Goal: Information Seeking & Learning: Learn about a topic

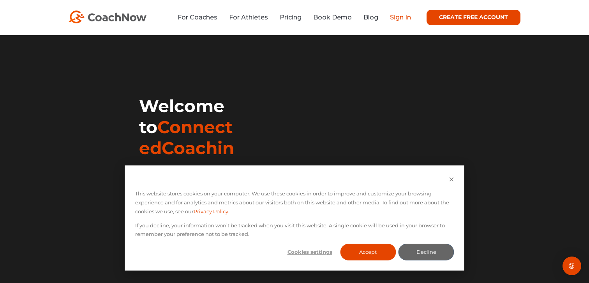
click at [395, 19] on link "Sign In" at bounding box center [400, 17] width 21 height 7
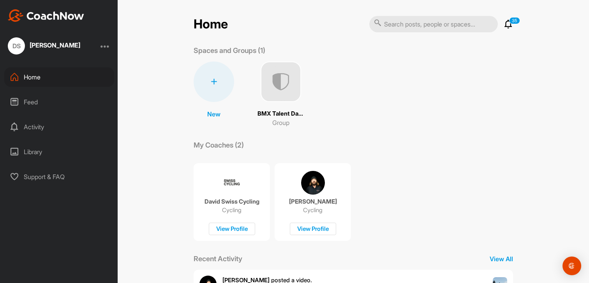
click at [280, 76] on img at bounding box center [280, 82] width 40 height 40
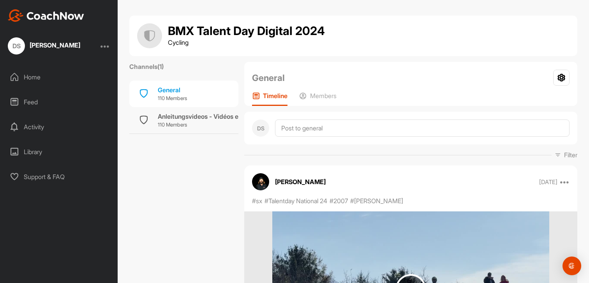
click at [28, 74] on div "Home" at bounding box center [59, 76] width 110 height 19
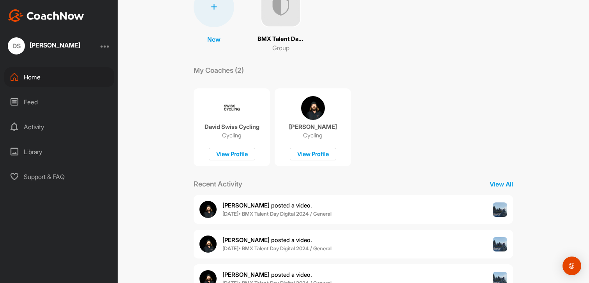
scroll to position [137, 0]
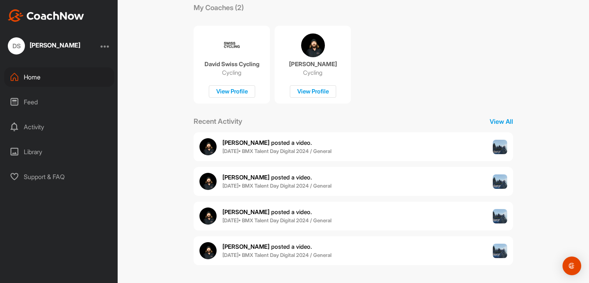
click at [36, 107] on div "Feed" at bounding box center [59, 101] width 110 height 19
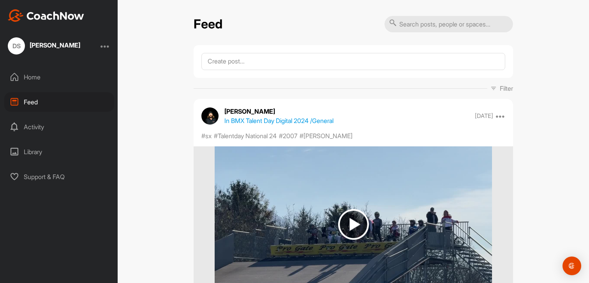
click at [30, 128] on div "Activity" at bounding box center [59, 126] width 110 height 19
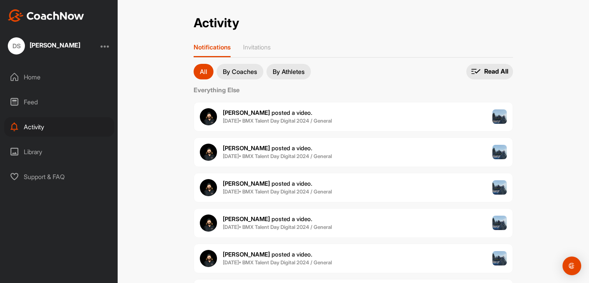
click at [106, 46] on div at bounding box center [104, 45] width 9 height 9
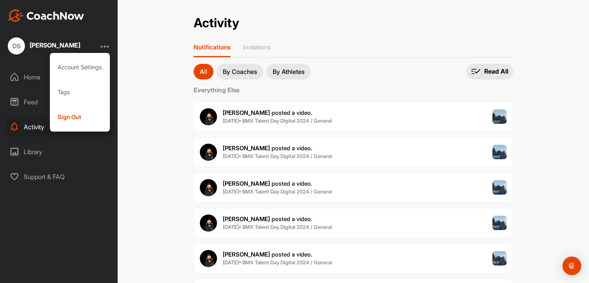
click at [46, 44] on div "[PERSON_NAME]" at bounding box center [55, 45] width 51 height 6
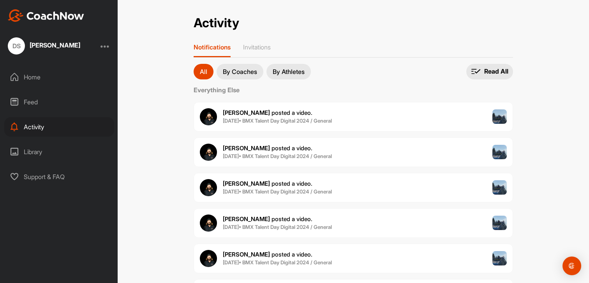
click at [8, 44] on div "DS" at bounding box center [16, 45] width 17 height 17
click at [24, 78] on div "Home" at bounding box center [59, 76] width 110 height 19
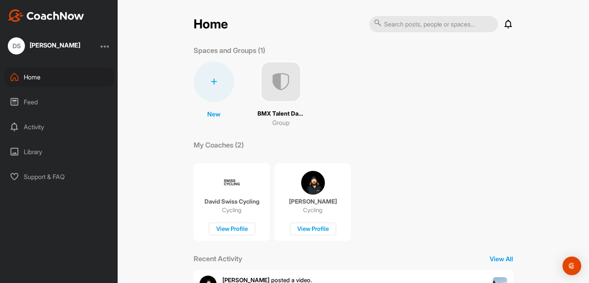
click at [287, 83] on img at bounding box center [280, 82] width 40 height 40
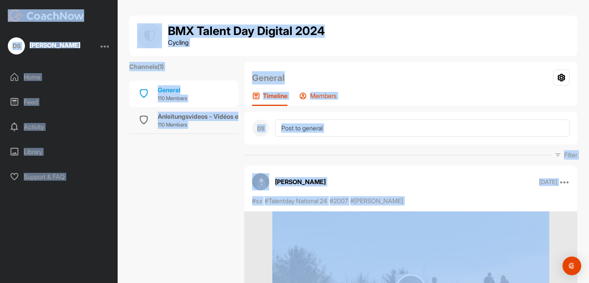
click at [319, 95] on p "Members" at bounding box center [323, 96] width 26 height 8
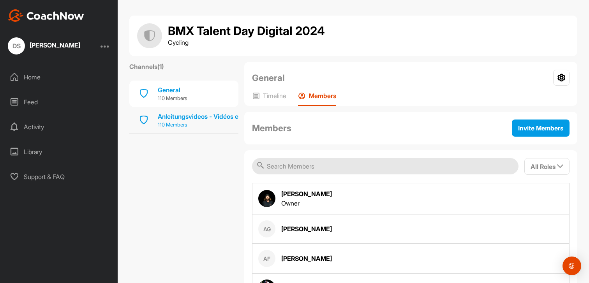
click at [188, 121] on p "110 Members" at bounding box center [214, 125] width 112 height 8
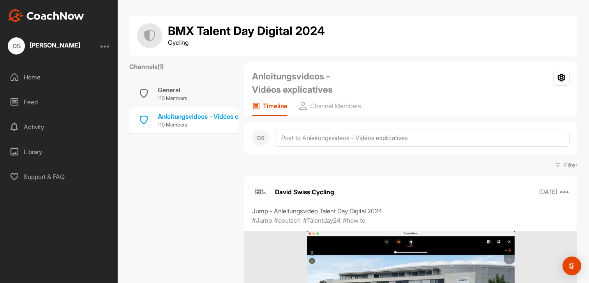
click at [30, 77] on div "Home" at bounding box center [59, 76] width 110 height 19
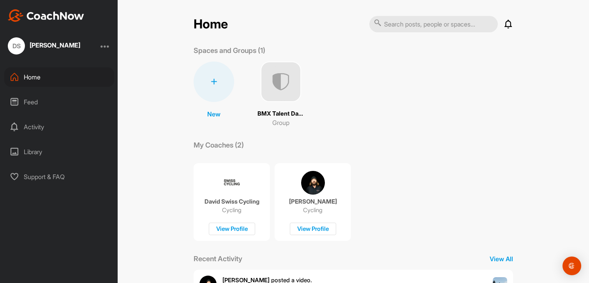
click at [219, 89] on div at bounding box center [213, 82] width 40 height 40
click at [343, 130] on div "Home Notifications Invitations Everything Else Jo D. posted a video . 6 Nov • B…" at bounding box center [352, 209] width 319 height 387
click at [41, 76] on div "Home" at bounding box center [59, 76] width 110 height 19
click at [290, 116] on p "BMX Talent Day Digital 2024" at bounding box center [280, 113] width 47 height 9
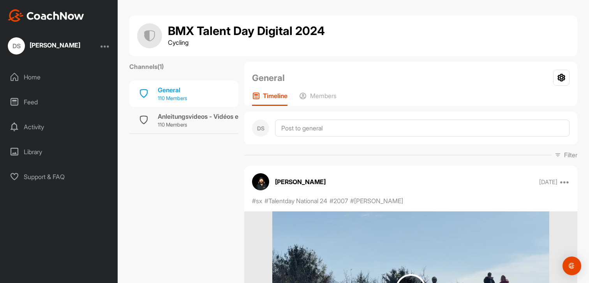
click at [172, 97] on p "110 Members" at bounding box center [172, 99] width 29 height 8
click at [104, 42] on div at bounding box center [104, 45] width 9 height 9
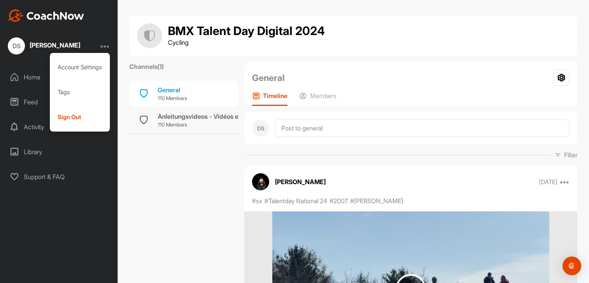
click at [30, 93] on div "Feed" at bounding box center [59, 101] width 110 height 19
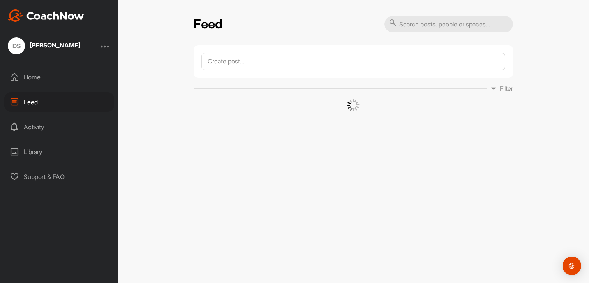
click at [33, 77] on div "Home" at bounding box center [59, 76] width 110 height 19
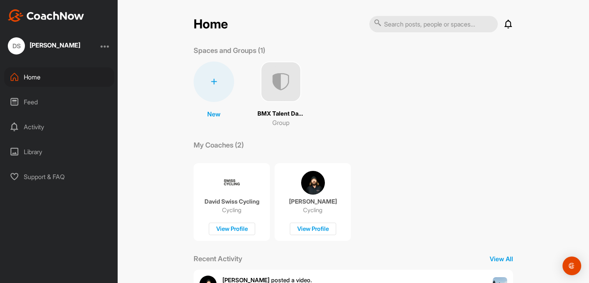
click at [20, 52] on div "DS" at bounding box center [16, 45] width 17 height 17
click at [103, 49] on div at bounding box center [104, 45] width 9 height 9
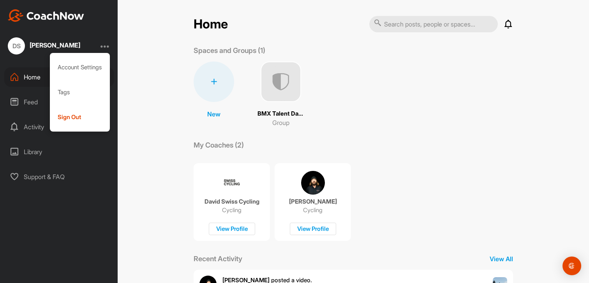
click at [37, 153] on div "Library" at bounding box center [59, 151] width 110 height 19
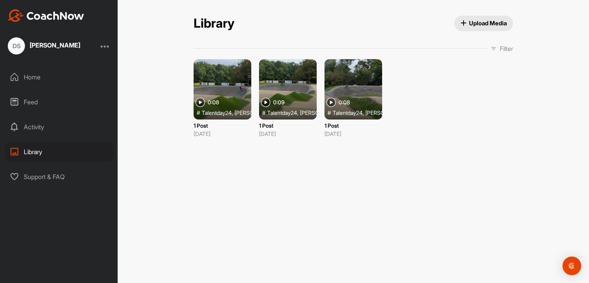
click at [38, 130] on div "Activity" at bounding box center [59, 126] width 110 height 19
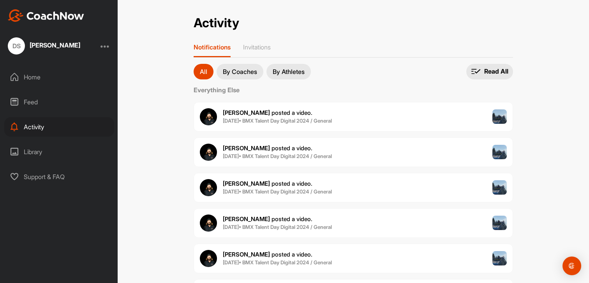
click at [33, 101] on div "Feed" at bounding box center [59, 101] width 110 height 19
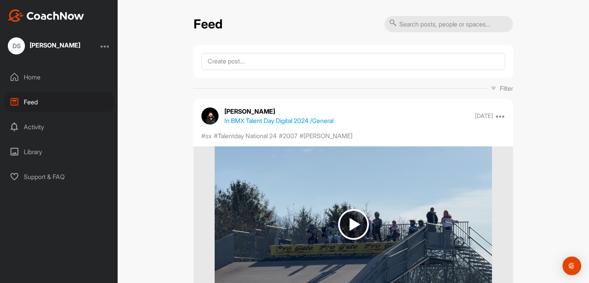
click at [33, 88] on div "Home Feed Activity Library Support & FAQ" at bounding box center [59, 126] width 118 height 119
click at [35, 78] on div "Home" at bounding box center [59, 76] width 110 height 19
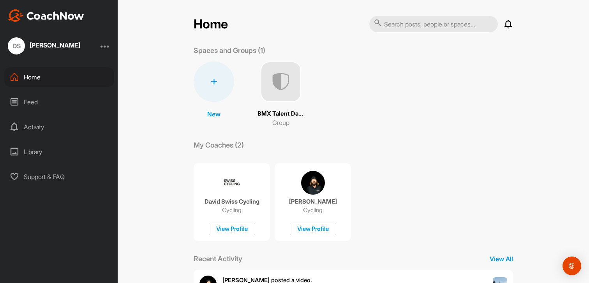
click at [217, 80] on div at bounding box center [213, 82] width 40 height 40
click at [211, 155] on button "New Group" at bounding box center [213, 154] width 63 height 24
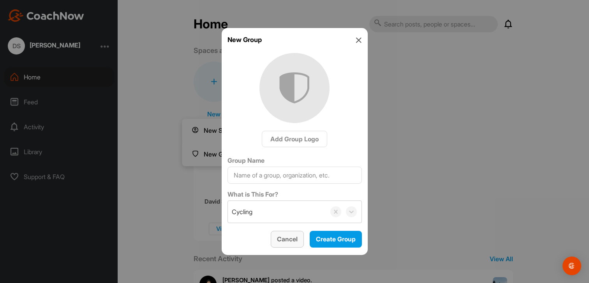
click at [277, 246] on button "Cancel" at bounding box center [287, 239] width 33 height 17
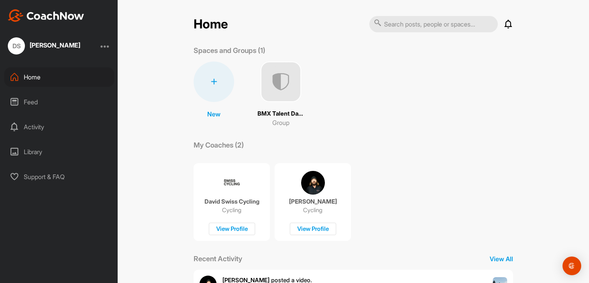
click at [285, 104] on div "BMX Talent Day Digital 2024 Group" at bounding box center [280, 95] width 47 height 66
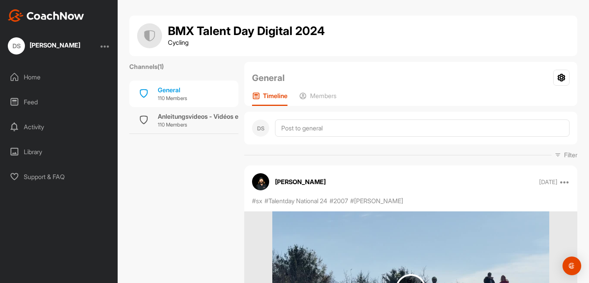
click at [68, 44] on div "[PERSON_NAME]" at bounding box center [55, 45] width 51 height 6
click at [14, 72] on icon at bounding box center [14, 76] width 9 height 9
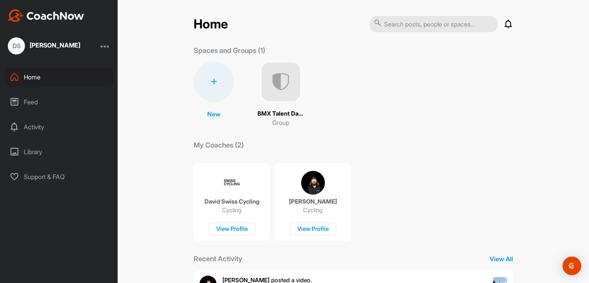
click at [100, 43] on div "DS David Scrimitore" at bounding box center [59, 45] width 118 height 17
click at [101, 44] on div "DS David Scrimitore" at bounding box center [59, 45] width 118 height 17
click at [104, 45] on div at bounding box center [104, 45] width 9 height 9
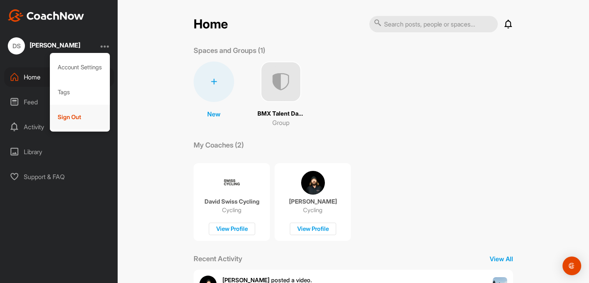
click at [69, 122] on div "Sign Out" at bounding box center [80, 117] width 60 height 25
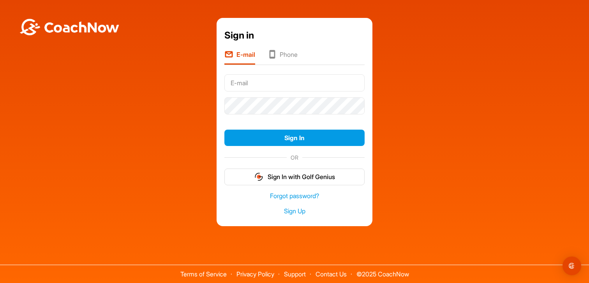
click at [263, 87] on input "text" at bounding box center [294, 82] width 140 height 17
type input "david.scrimitore@gmail.com"
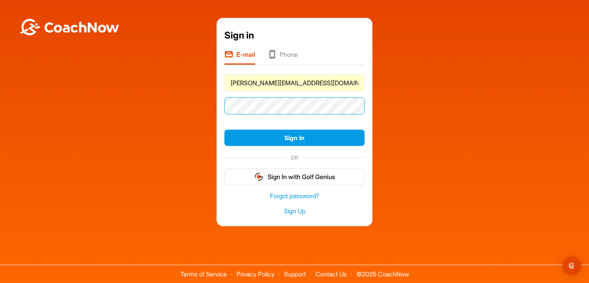
click at [224, 130] on button "Sign In" at bounding box center [294, 138] width 140 height 17
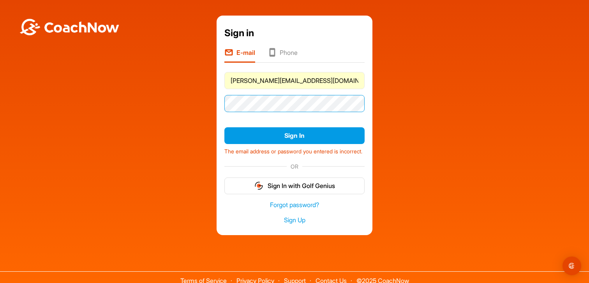
scroll to position [15, 0]
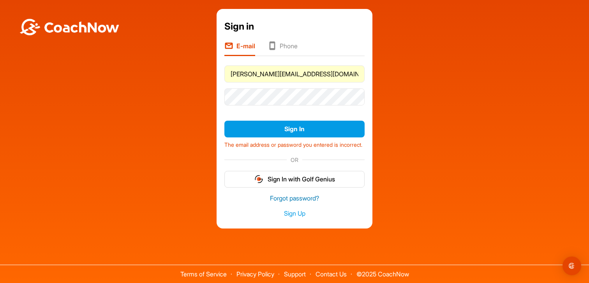
click at [285, 202] on link "Forgot password?" at bounding box center [294, 198] width 140 height 9
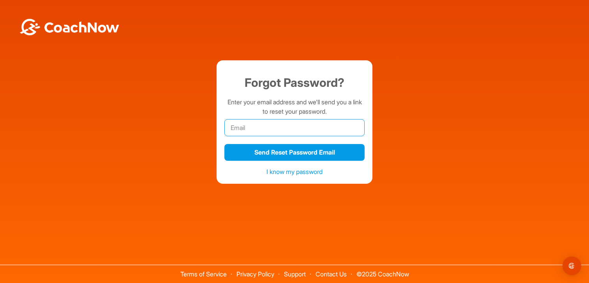
click at [271, 130] on input "email" at bounding box center [294, 127] width 140 height 17
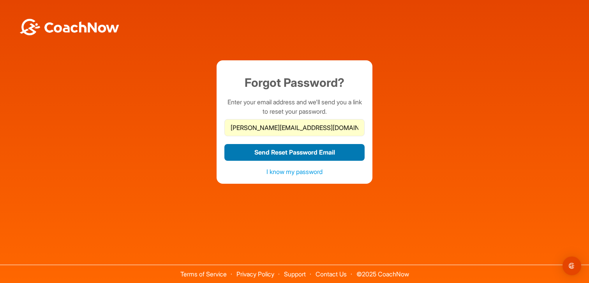
click at [301, 146] on button "Send Reset Password Email" at bounding box center [294, 152] width 140 height 17
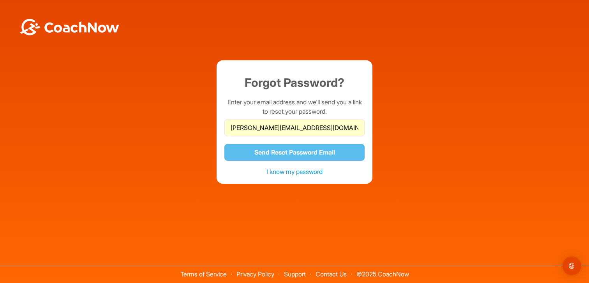
click at [336, 196] on div "Forgot Password? Enter your email address and we'll send you a link to reset yo…" at bounding box center [294, 120] width 589 height 240
click at [327, 122] on input "david.scrimitore@gmail.com" at bounding box center [294, 127] width 140 height 17
click at [326, 126] on input "david.scrimitore@gmail.com" at bounding box center [294, 127] width 140 height 17
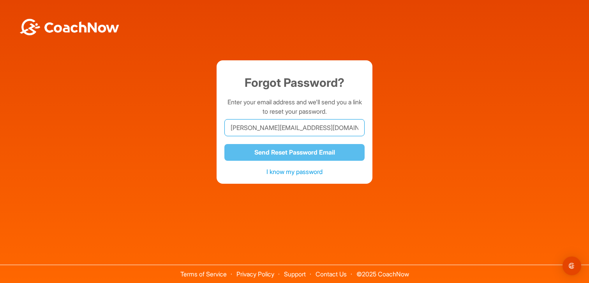
click at [313, 130] on input "david.scrimitore@gmail.com" at bounding box center [294, 127] width 140 height 17
drag, startPoint x: 283, startPoint y: 128, endPoint x: 336, endPoint y: 127, distance: 53.0
click at [336, 127] on input "david.scrimitore@gmail.com" at bounding box center [294, 127] width 140 height 17
click at [330, 142] on div "Send Reset Password Email" at bounding box center [294, 151] width 140 height 25
click at [372, 149] on div "Forgot Password? Enter your email address and we'll send you a link to reset yo…" at bounding box center [294, 121] width 156 height 123
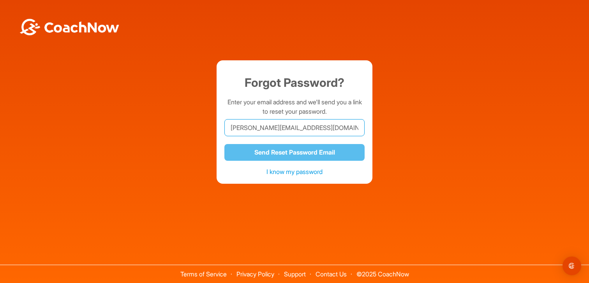
click at [313, 132] on input "david.scrimitore@bluewin.ch" at bounding box center [294, 127] width 140 height 17
click at [295, 125] on input "david.scrimitore@bluewin.ch" at bounding box center [294, 127] width 140 height 17
click at [320, 125] on input "david.scrimitore@bluewin.ch" at bounding box center [294, 127] width 140 height 17
drag, startPoint x: 321, startPoint y: 128, endPoint x: 165, endPoint y: 116, distance: 155.8
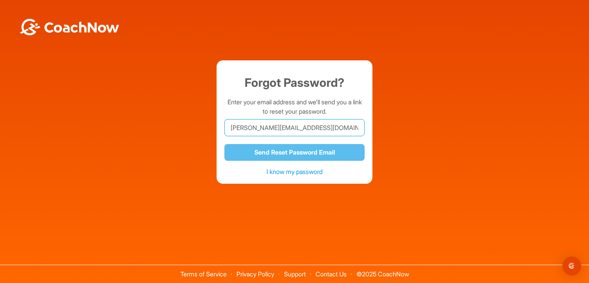
click at [165, 116] on div "Forgot Password? Enter your email address and we'll send you a link to reset yo…" at bounding box center [294, 121] width 581 height 123
type input "david.s"
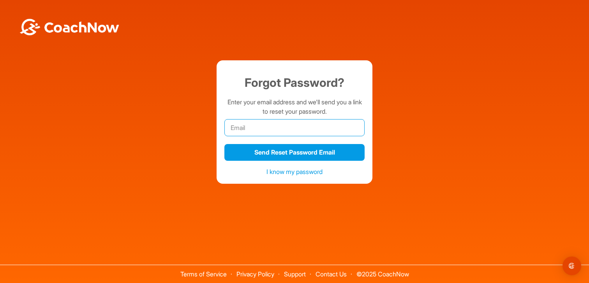
click at [260, 130] on input "email" at bounding box center [294, 127] width 140 height 17
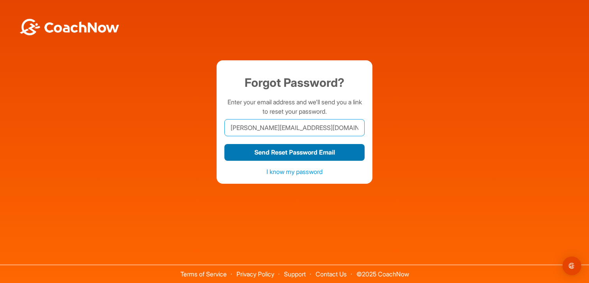
type input "[PERSON_NAME][EMAIL_ADDRESS][DOMAIN_NAME]"
click at [293, 149] on button "Send Reset Password Email" at bounding box center [294, 152] width 140 height 17
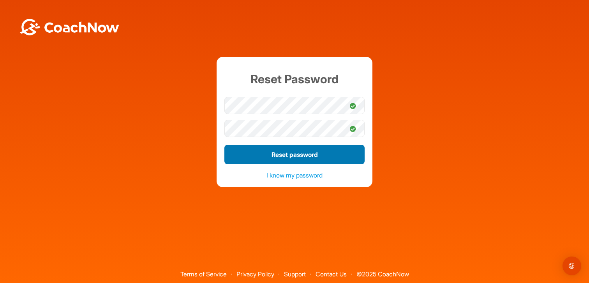
click at [289, 155] on button "Reset password" at bounding box center [294, 154] width 140 height 19
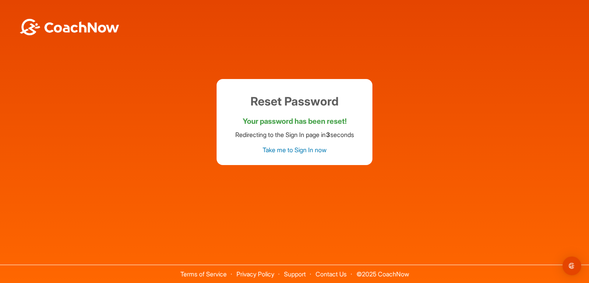
click at [299, 151] on link "Take me to Sign In now" at bounding box center [294, 150] width 64 height 8
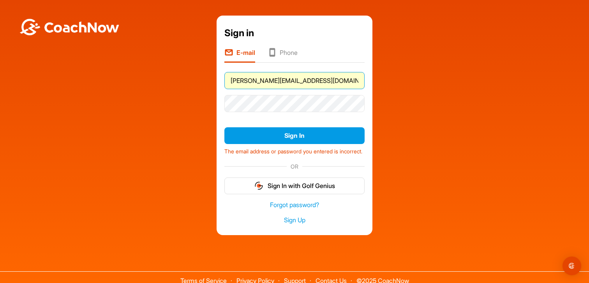
drag, startPoint x: 283, startPoint y: 80, endPoint x: 337, endPoint y: 81, distance: 54.9
click at [337, 81] on input "david.scrimitore@gmail.com" at bounding box center [294, 80] width 140 height 17
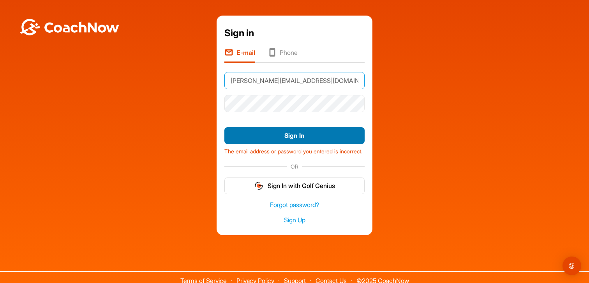
type input "[PERSON_NAME][EMAIL_ADDRESS][DOMAIN_NAME]"
click at [301, 135] on button "Sign In" at bounding box center [294, 135] width 140 height 17
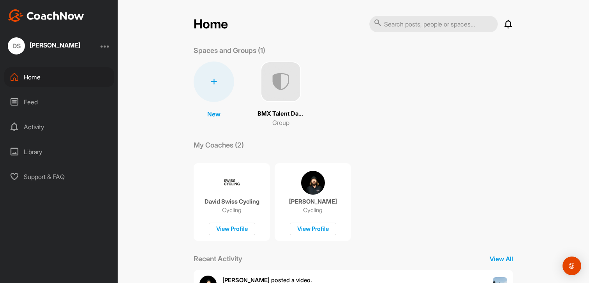
click at [223, 50] on p "Spaces and Groups (1)" at bounding box center [229, 50] width 72 height 11
click at [63, 17] on img at bounding box center [46, 15] width 76 height 12
click at [503, 262] on p "View All" at bounding box center [500, 258] width 23 height 9
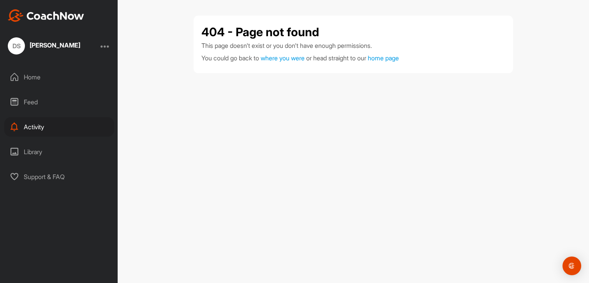
click at [25, 73] on div "Home" at bounding box center [59, 76] width 110 height 19
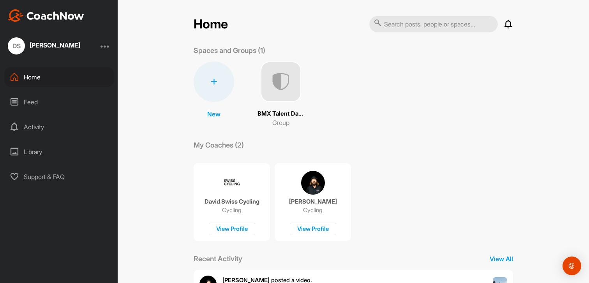
click at [279, 90] on img at bounding box center [280, 82] width 40 height 40
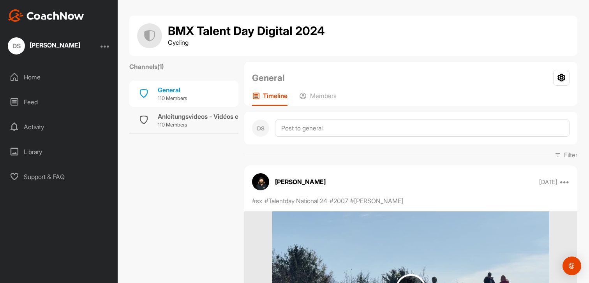
click at [28, 72] on div "Home" at bounding box center [59, 76] width 110 height 19
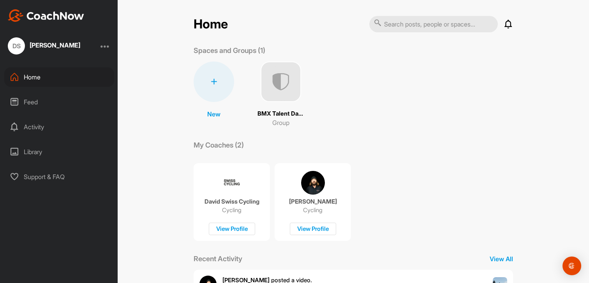
click at [27, 100] on div "Feed" at bounding box center [59, 101] width 110 height 19
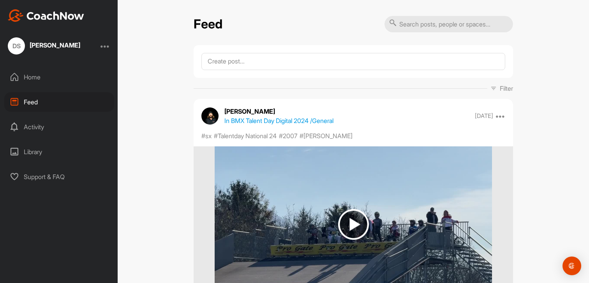
click at [40, 123] on div "Activity" at bounding box center [59, 126] width 110 height 19
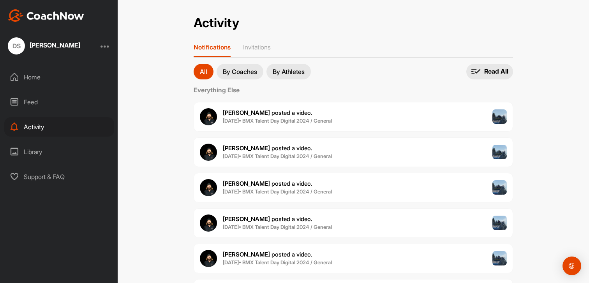
click at [49, 181] on div "Support & FAQ" at bounding box center [59, 176] width 110 height 19
click at [23, 79] on div "Home" at bounding box center [59, 76] width 110 height 19
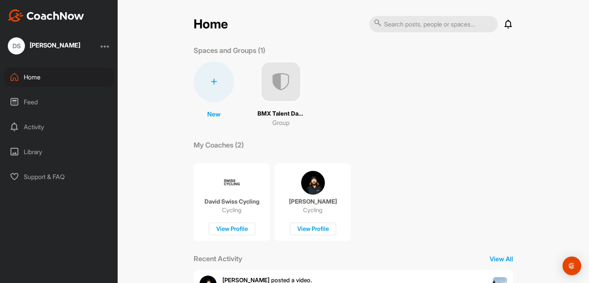
click at [400, 30] on input "text" at bounding box center [433, 24] width 128 height 16
type input "d"
type input "digital 2025"
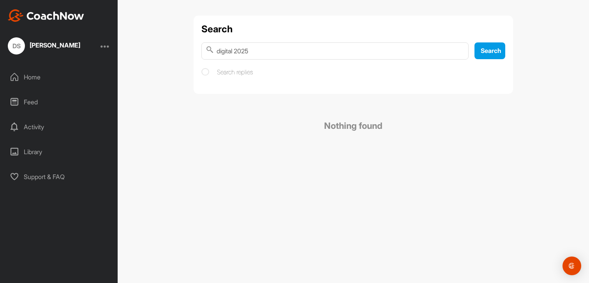
click at [30, 77] on div "Home" at bounding box center [59, 76] width 110 height 19
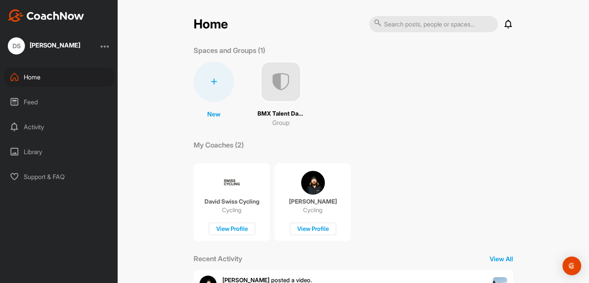
click at [212, 87] on div at bounding box center [213, 82] width 40 height 40
click at [212, 149] on button "New Group" at bounding box center [213, 154] width 63 height 24
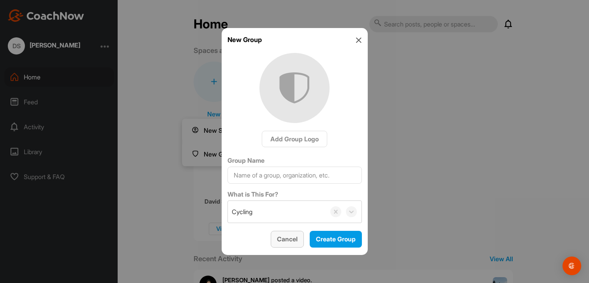
click at [291, 242] on span "Cancel" at bounding box center [287, 239] width 21 height 8
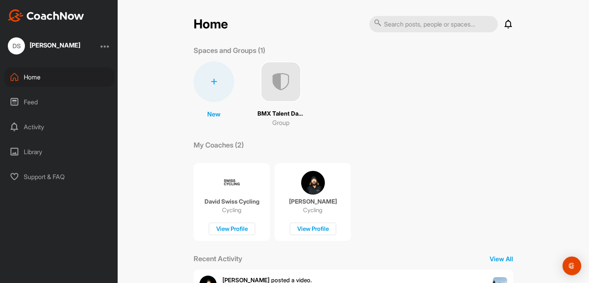
click at [30, 77] on div "Home" at bounding box center [59, 76] width 110 height 19
click at [100, 42] on div "DS David Scrimitore" at bounding box center [59, 45] width 118 height 17
click at [106, 47] on div at bounding box center [104, 45] width 9 height 9
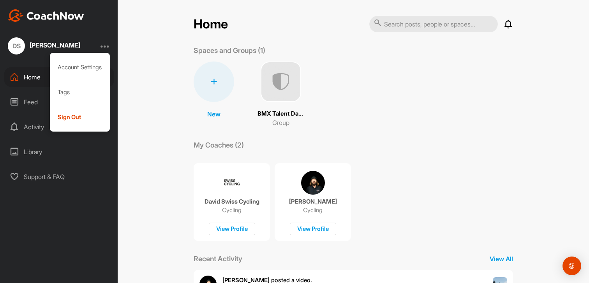
click at [376, 68] on div "New New Space New Group BMX Talent Day Digital 2024 Group" at bounding box center [352, 95] width 319 height 66
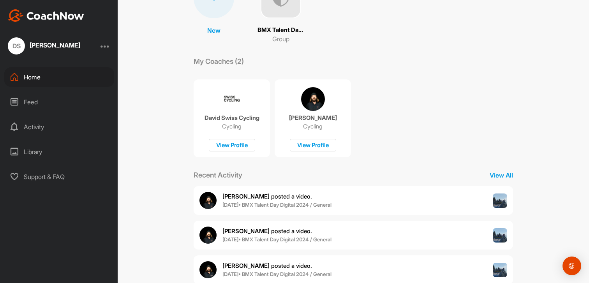
scroll to position [137, 0]
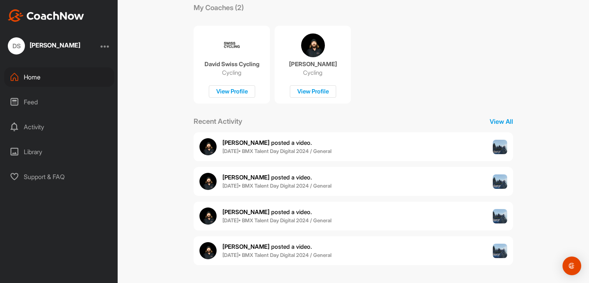
click at [32, 154] on div "Library" at bounding box center [59, 151] width 110 height 19
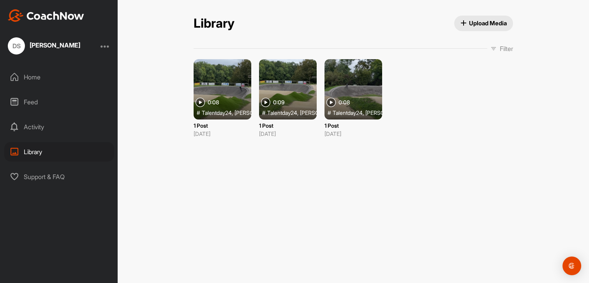
click at [217, 109] on span "Talentday24 ," at bounding box center [217, 113] width 31 height 8
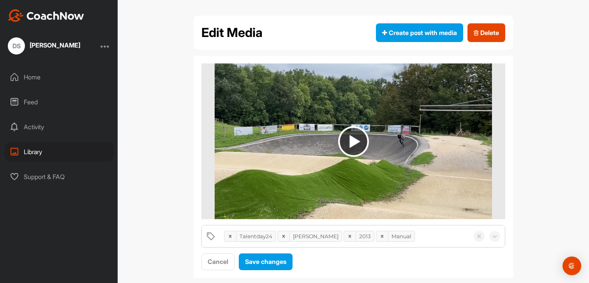
scroll to position [13, 0]
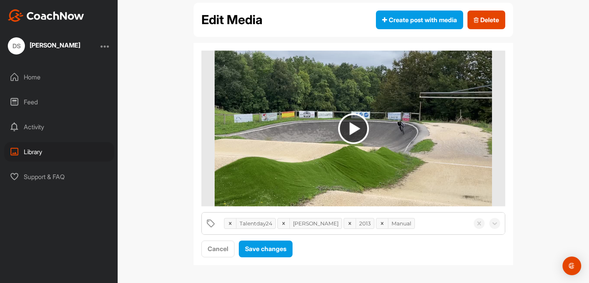
click at [356, 125] on img at bounding box center [353, 128] width 31 height 31
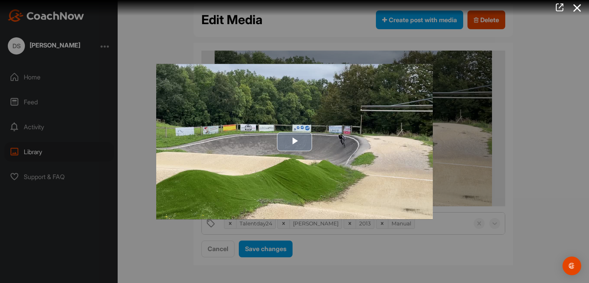
click at [294, 142] on span "Video Player" at bounding box center [294, 142] width 0 height 0
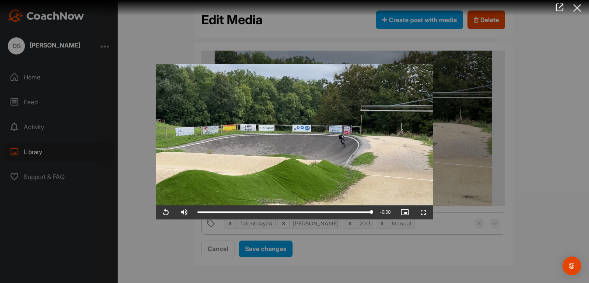
click at [578, 7] on icon at bounding box center [577, 8] width 18 height 14
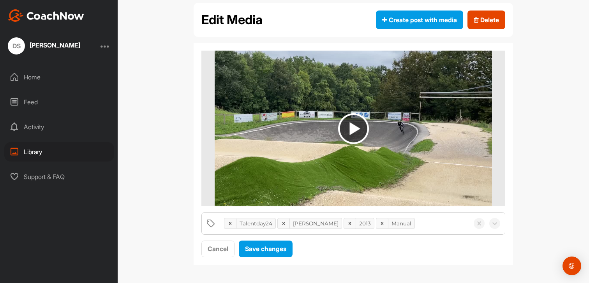
click at [31, 81] on div "Home" at bounding box center [59, 76] width 110 height 19
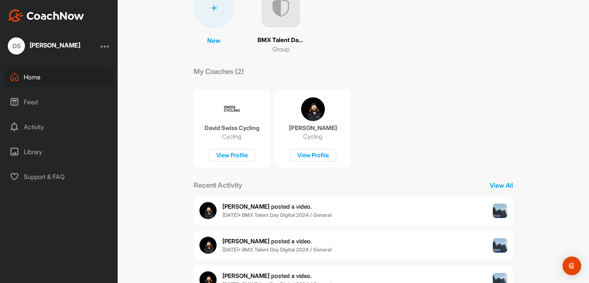
scroll to position [74, 0]
click at [317, 154] on div "View Profile" at bounding box center [313, 155] width 46 height 13
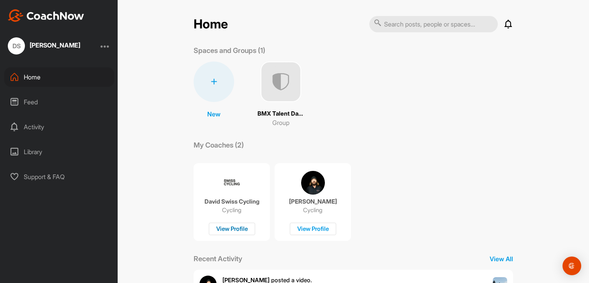
click at [227, 232] on div "View Profile" at bounding box center [232, 229] width 46 height 13
click at [218, 24] on h2 "Home" at bounding box center [210, 24] width 34 height 15
click at [356, 115] on p "BMX Talent Day Digital 2025" at bounding box center [350, 113] width 47 height 9
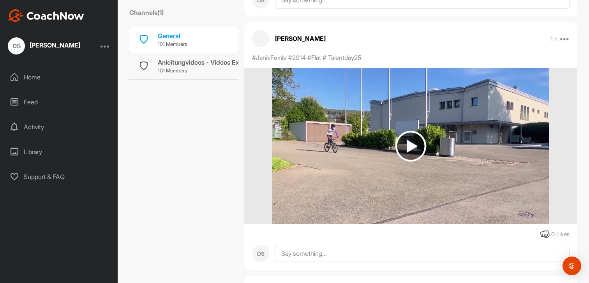
scroll to position [3693, 0]
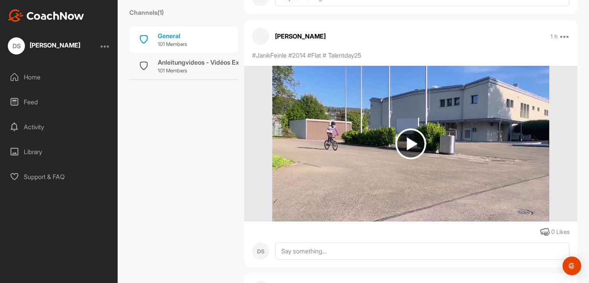
click at [411, 140] on img at bounding box center [410, 143] width 31 height 31
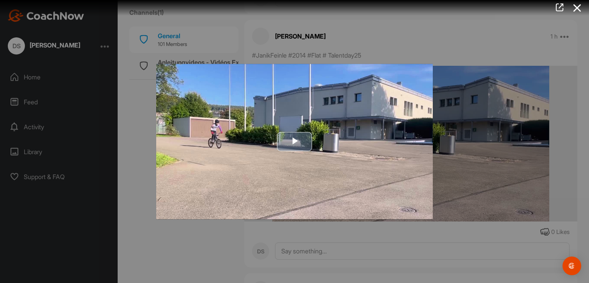
click at [294, 142] on span "Video Player" at bounding box center [294, 142] width 0 height 0
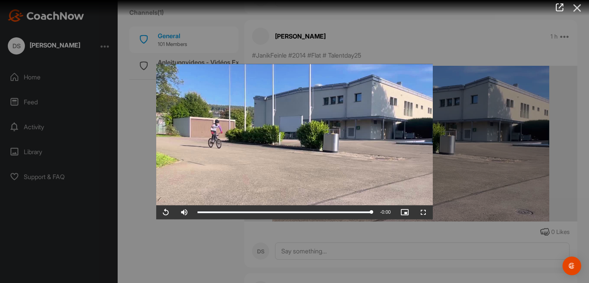
click at [580, 10] on icon at bounding box center [577, 8] width 18 height 14
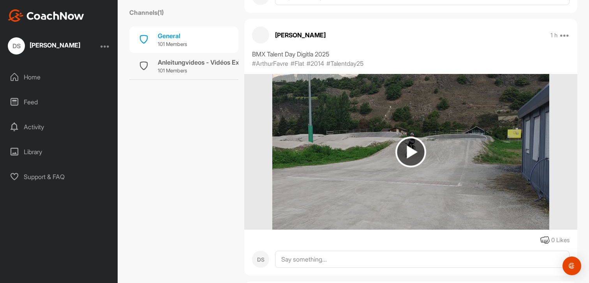
scroll to position [6002, 0]
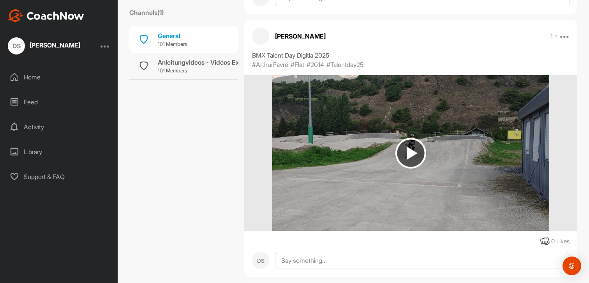
click at [418, 146] on img at bounding box center [410, 153] width 31 height 31
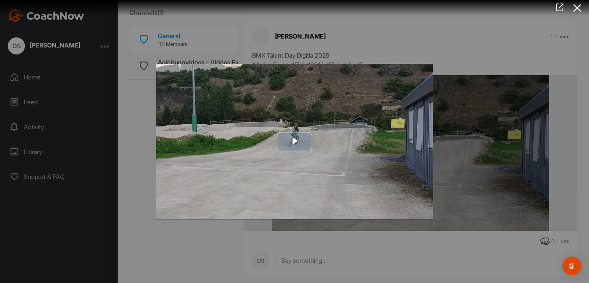
click at [294, 142] on span "Video Player" at bounding box center [294, 142] width 0 height 0
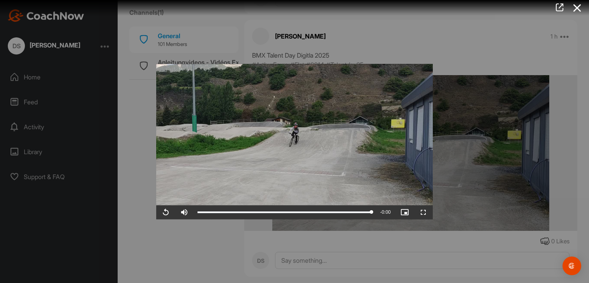
click at [486, 30] on div at bounding box center [294, 141] width 589 height 283
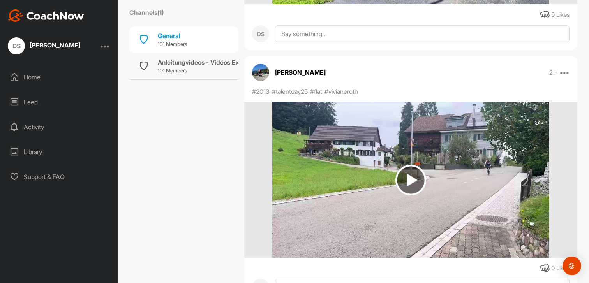
scroll to position [10033, 0]
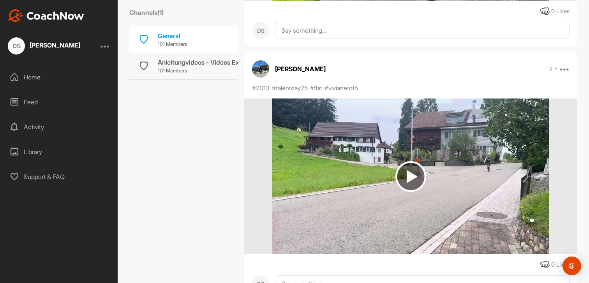
click at [408, 176] on img at bounding box center [410, 176] width 31 height 31
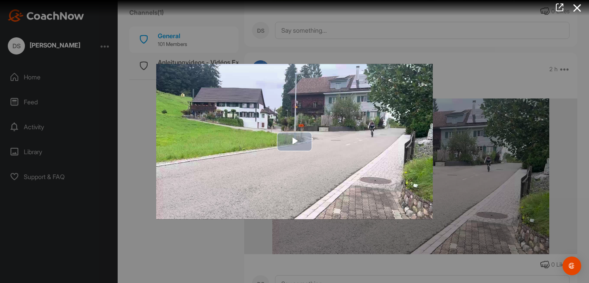
click at [294, 142] on span "Video Player" at bounding box center [294, 142] width 0 height 0
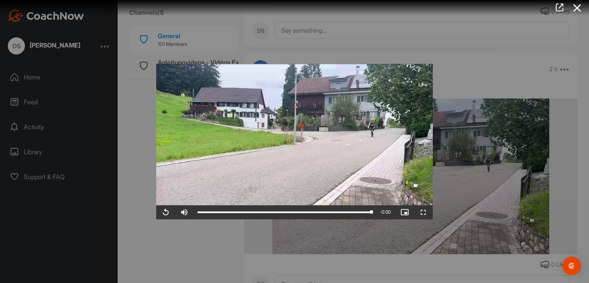
click at [496, 61] on div at bounding box center [294, 141] width 589 height 283
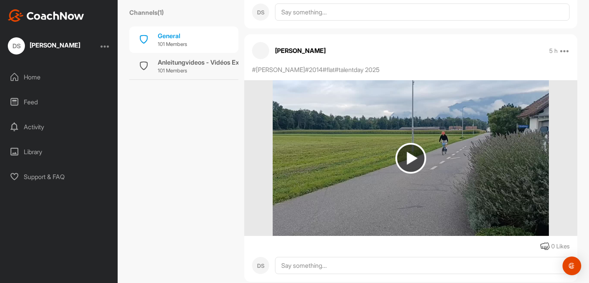
scroll to position [13094, 0]
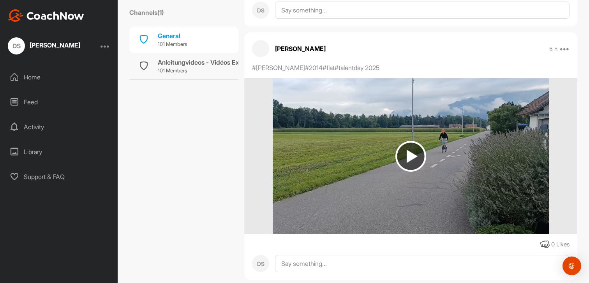
click at [404, 164] on img at bounding box center [410, 156] width 31 height 31
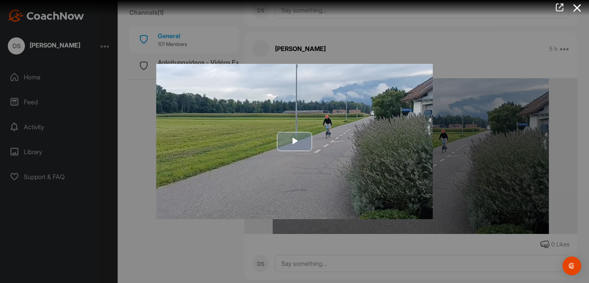
click at [294, 141] on span "Video Player" at bounding box center [294, 141] width 0 height 0
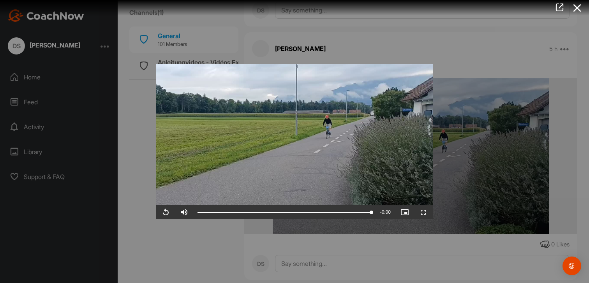
click at [409, 49] on div at bounding box center [294, 141] width 589 height 283
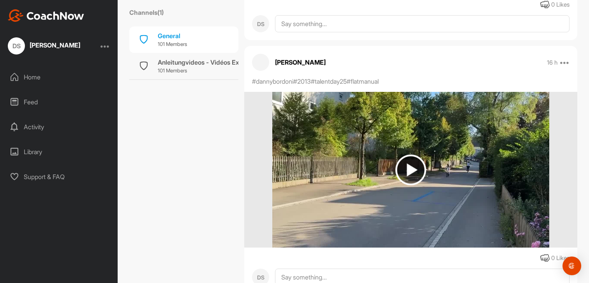
scroll to position [16371, 0]
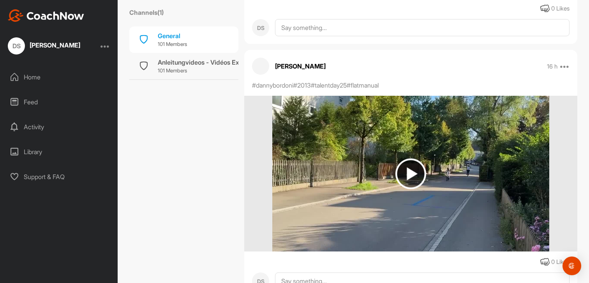
click at [412, 175] on img at bounding box center [410, 173] width 31 height 31
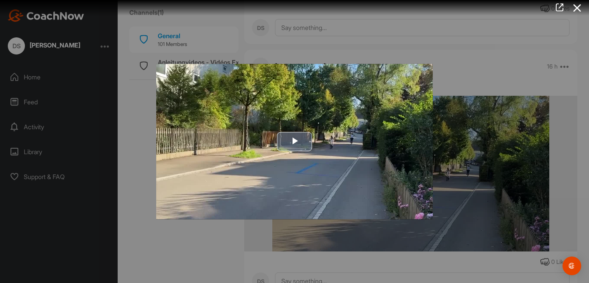
click at [294, 142] on span "Video Player" at bounding box center [294, 142] width 0 height 0
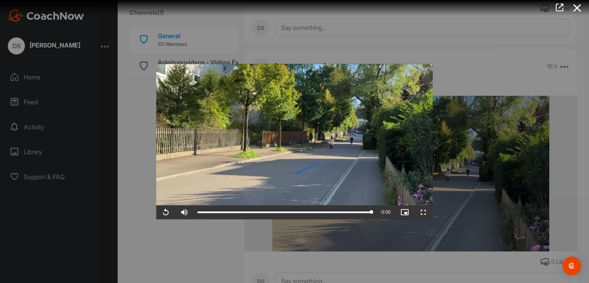
click at [489, 56] on div at bounding box center [294, 141] width 589 height 283
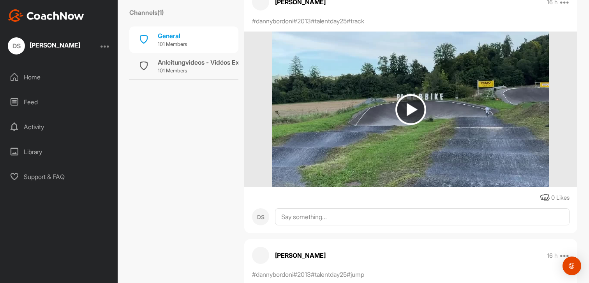
scroll to position [16688, 0]
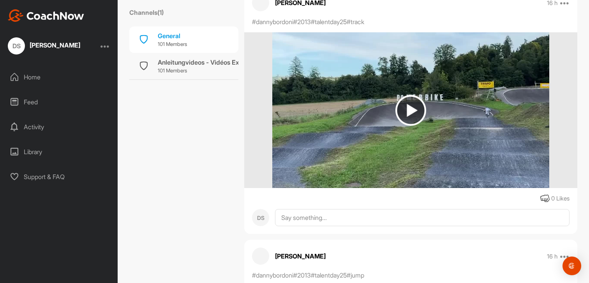
click at [412, 114] on img at bounding box center [410, 110] width 31 height 31
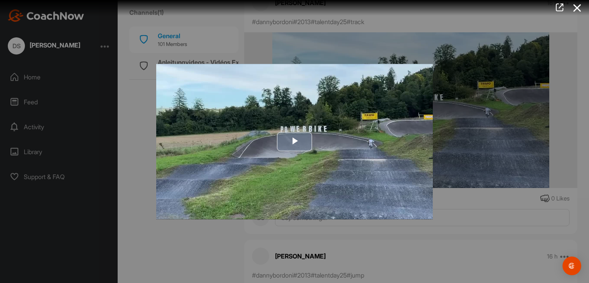
click at [294, 142] on span "Video Player" at bounding box center [294, 142] width 0 height 0
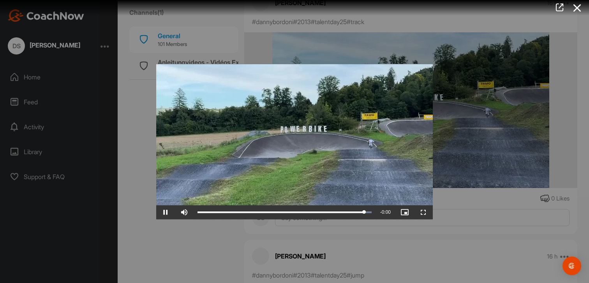
click at [528, 40] on div at bounding box center [294, 141] width 589 height 283
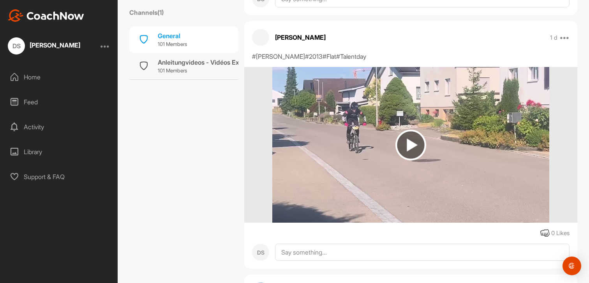
scroll to position [23750, 0]
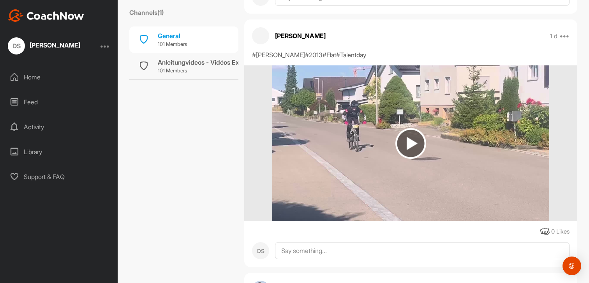
click at [411, 144] on img at bounding box center [410, 143] width 31 height 31
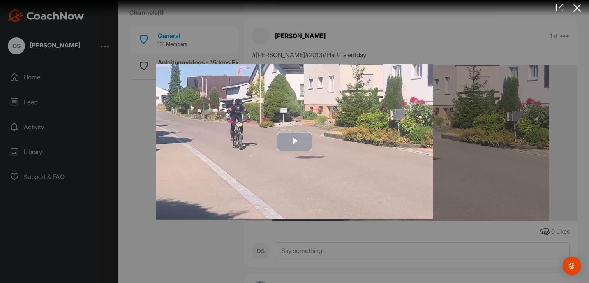
click at [294, 142] on span "Video Player" at bounding box center [294, 142] width 0 height 0
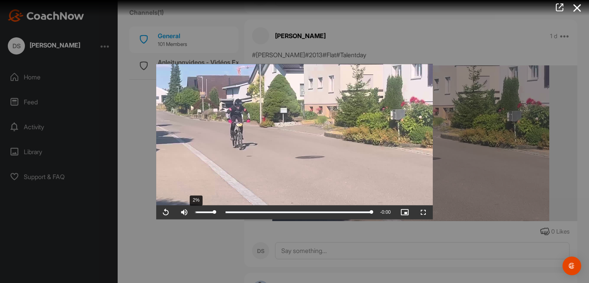
click at [195, 212] on div "2%" at bounding box center [195, 212] width 0 height 2
click at [158, 212] on span "Video Player" at bounding box center [165, 212] width 19 height 0
click at [211, 229] on div at bounding box center [294, 141] width 589 height 283
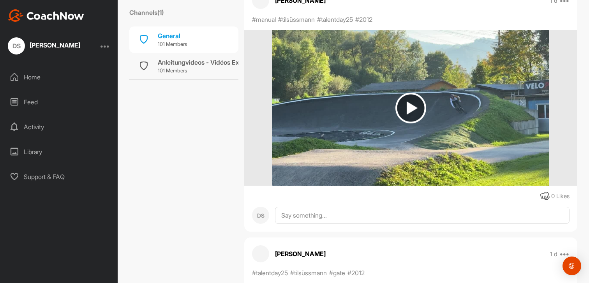
scroll to position [28614, 0]
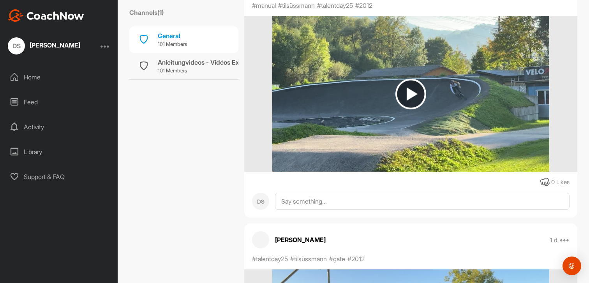
click at [56, 44] on div "[PERSON_NAME]" at bounding box center [55, 45] width 51 height 6
click at [19, 72] on div "Home" at bounding box center [59, 76] width 110 height 19
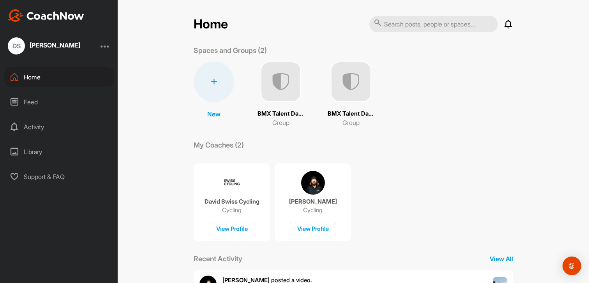
click at [279, 81] on img at bounding box center [280, 82] width 40 height 40
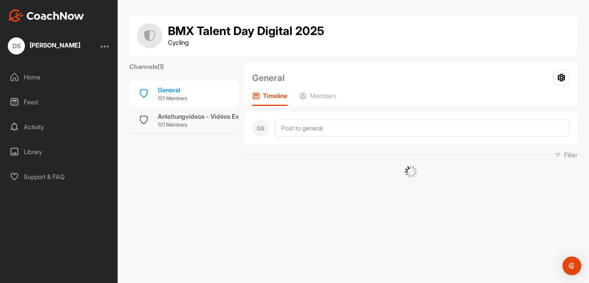
click at [279, 81] on h2 "General" at bounding box center [268, 77] width 33 height 13
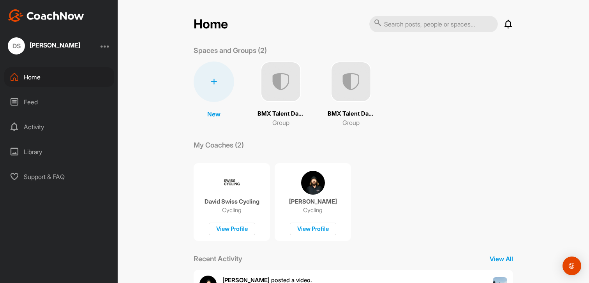
click at [352, 88] on img at bounding box center [350, 82] width 40 height 40
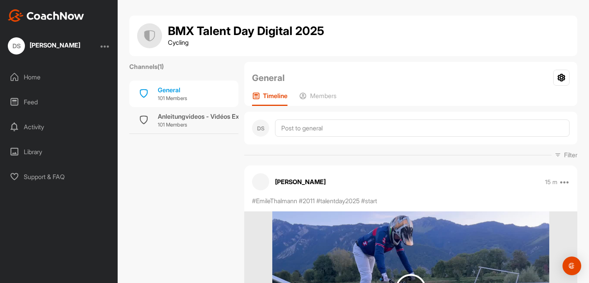
click at [32, 101] on div "Feed" at bounding box center [59, 101] width 110 height 19
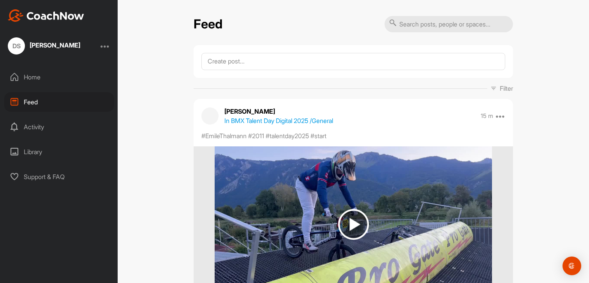
click at [416, 27] on input "text" at bounding box center [448, 24] width 128 height 16
type input "flat"
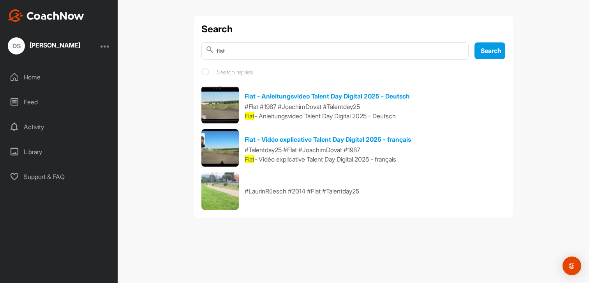
click at [215, 198] on img at bounding box center [219, 190] width 37 height 37
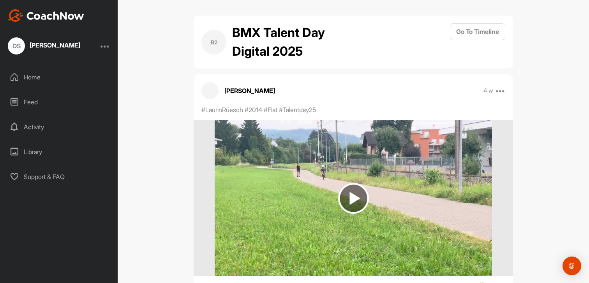
click at [350, 193] on img at bounding box center [353, 198] width 31 height 31
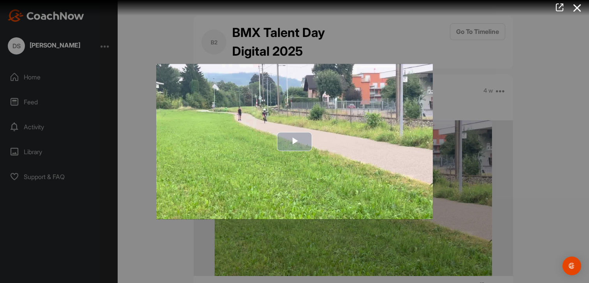
click at [294, 142] on span "Video Player" at bounding box center [294, 142] width 0 height 0
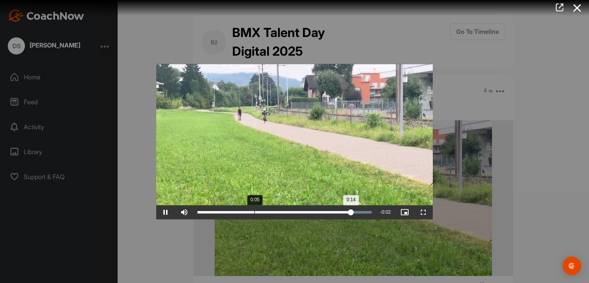
click at [256, 213] on div "0:14" at bounding box center [273, 212] width 153 height 2
click at [579, 13] on icon at bounding box center [577, 8] width 18 height 14
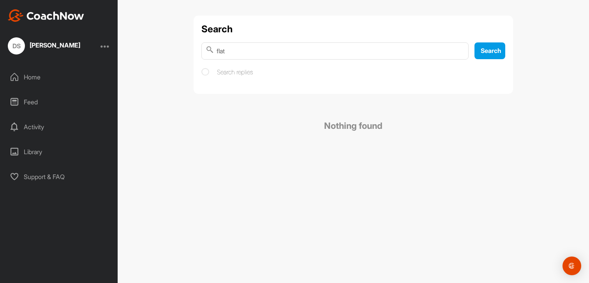
click at [217, 50] on input "flat" at bounding box center [334, 50] width 267 height 17
click at [484, 51] on span "Search" at bounding box center [490, 51] width 21 height 8
click at [236, 53] on input "#flat" at bounding box center [334, 50] width 267 height 17
type input "#"
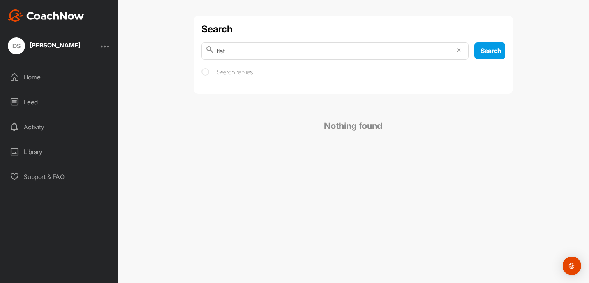
type input "flat"
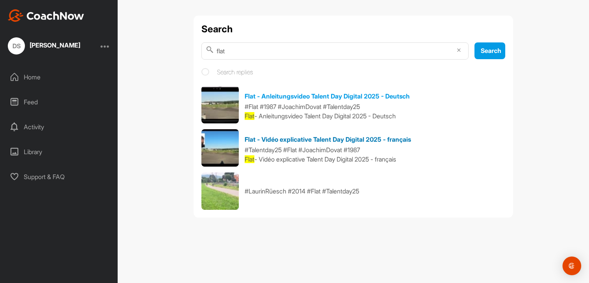
click at [307, 140] on link "Flat - Vidéo explicative Talent Day Digital 2025 - français #Talentday25 #Flat …" at bounding box center [327, 144] width 166 height 19
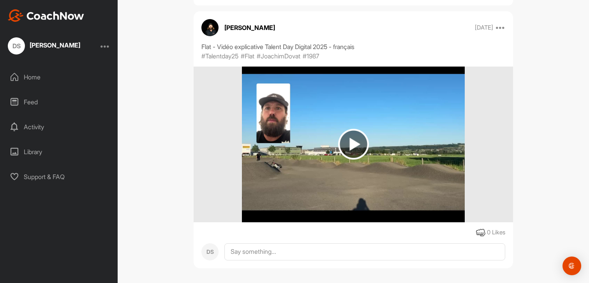
scroll to position [78, 0]
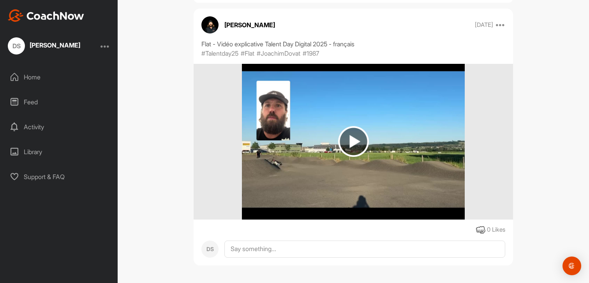
click at [355, 135] on img at bounding box center [353, 141] width 31 height 31
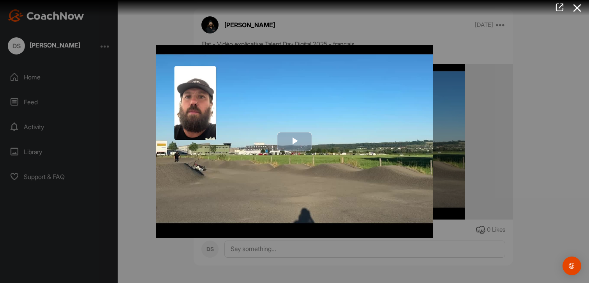
click at [294, 141] on span "Video Player" at bounding box center [294, 141] width 0 height 0
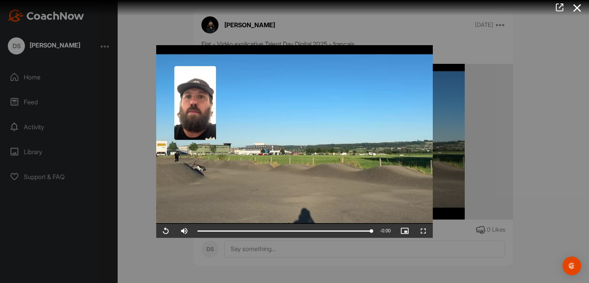
click at [499, 51] on div at bounding box center [294, 141] width 589 height 283
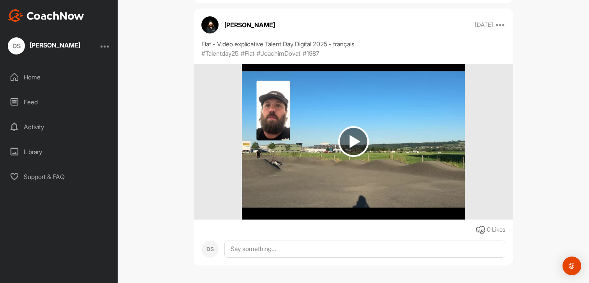
click at [29, 79] on div "Home" at bounding box center [59, 76] width 110 height 19
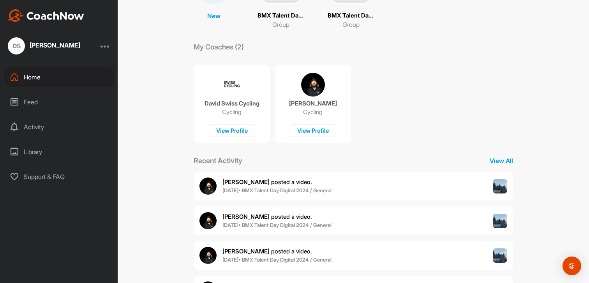
scroll to position [101, 0]
